Goal: Task Accomplishment & Management: Manage account settings

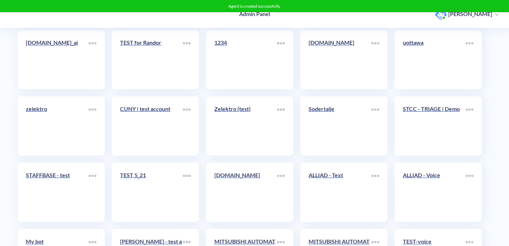
scroll to position [8596, 0]
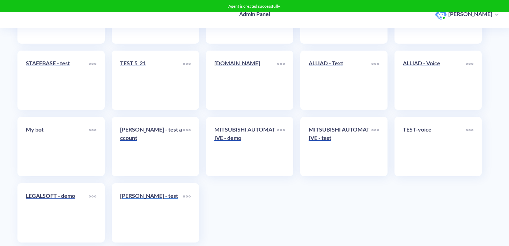
click at [157, 198] on link "[PERSON_NAME] - test" at bounding box center [151, 213] width 63 height 43
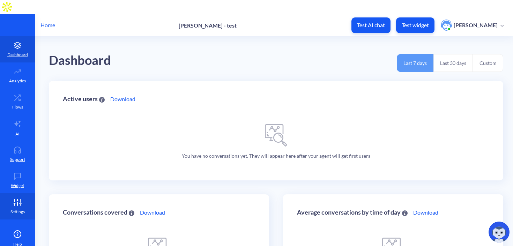
click at [13, 209] on p "Settings" at bounding box center [17, 212] width 14 height 6
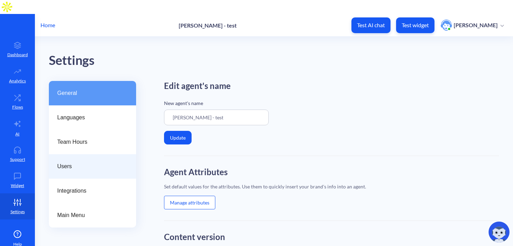
click at [75, 158] on div "Users" at bounding box center [92, 166] width 87 height 24
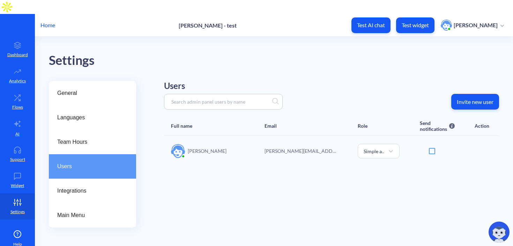
click at [461, 94] on button "Invite new user" at bounding box center [475, 102] width 48 height 16
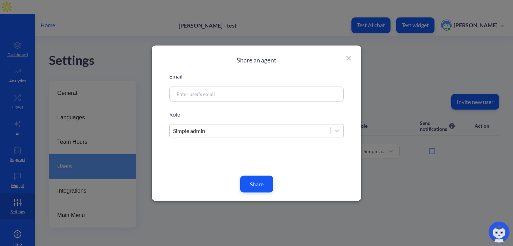
click at [236, 88] on div at bounding box center [256, 94] width 175 height 16
click at [235, 95] on input at bounding box center [248, 94] width 150 height 8
paste input "[EMAIL_ADDRESS][DOMAIN_NAME]"
type input "[EMAIL_ADDRESS][DOMAIN_NAME]"
click at [248, 186] on button "Share" at bounding box center [256, 184] width 33 height 17
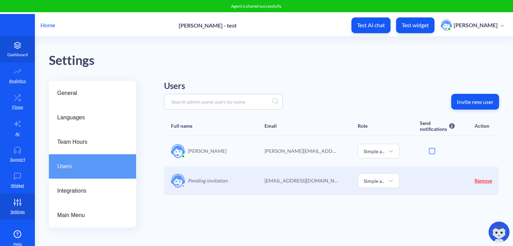
click at [8, 36] on link "Dashboard" at bounding box center [17, 49] width 35 height 26
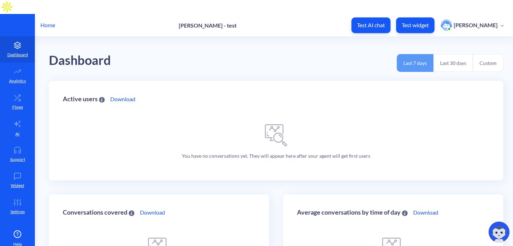
click at [50, 21] on p "Home" at bounding box center [47, 25] width 15 height 8
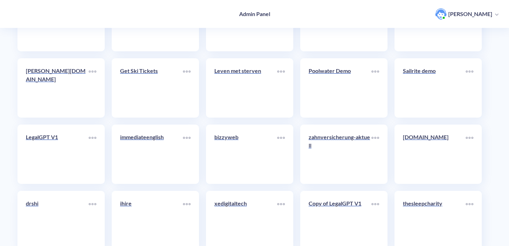
scroll to position [8596, 0]
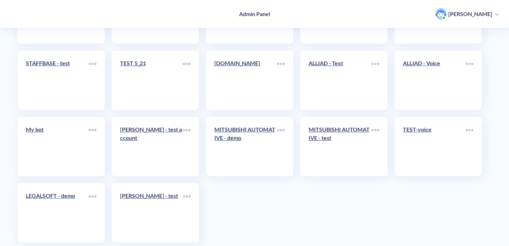
click at [58, 208] on link "LEGALSOFT - demo" at bounding box center [57, 213] width 63 height 43
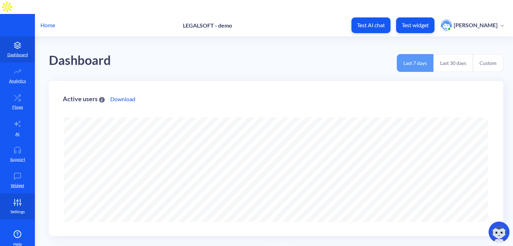
scroll to position [246, 513]
click at [15, 209] on p "Settings" at bounding box center [17, 212] width 14 height 6
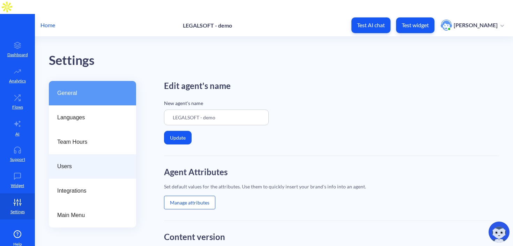
click at [85, 162] on span "Users" at bounding box center [89, 166] width 65 height 8
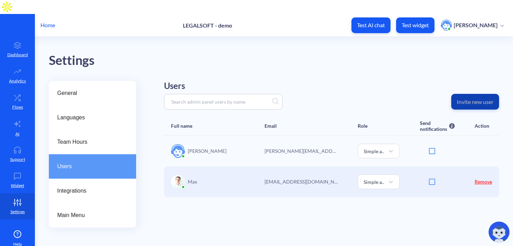
click at [478, 98] on p "Invite new user" at bounding box center [475, 101] width 37 height 7
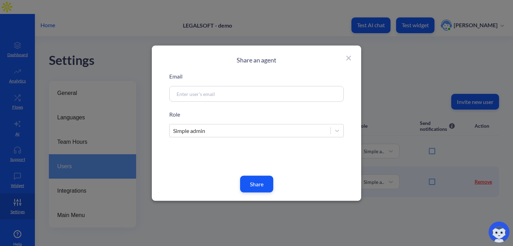
click at [302, 91] on input at bounding box center [248, 94] width 150 height 8
paste input "[EMAIL_ADDRESS][DOMAIN_NAME]"
type input "[EMAIL_ADDRESS][DOMAIN_NAME]"
click at [256, 187] on button "Share" at bounding box center [256, 184] width 33 height 17
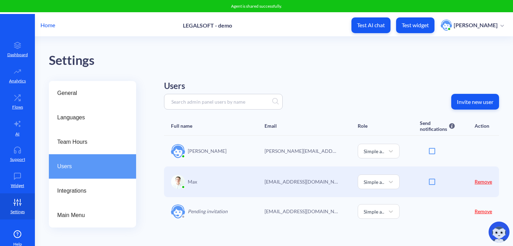
click at [465, 98] on p "Invite new user" at bounding box center [475, 101] width 37 height 7
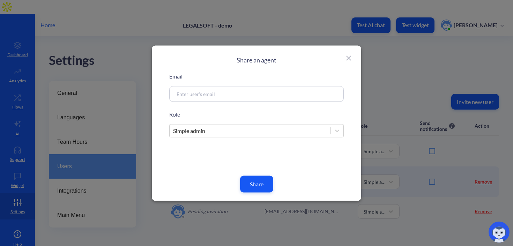
click at [276, 89] on div at bounding box center [256, 94] width 175 height 16
click at [281, 97] on input at bounding box center [248, 94] width 150 height 8
paste input "[EMAIL_ADDRESS][DOMAIN_NAME]"
type input "[EMAIL_ADDRESS][DOMAIN_NAME]"
click at [258, 183] on button "Share" at bounding box center [256, 184] width 33 height 17
